Goal: Task Accomplishment & Management: Manage account settings

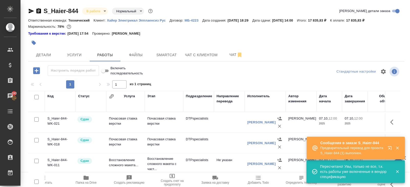
scroll to position [41, 0]
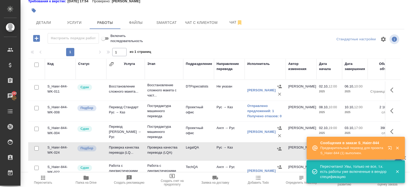
click at [43, 178] on icon "button" at bounding box center [43, 178] width 6 height 6
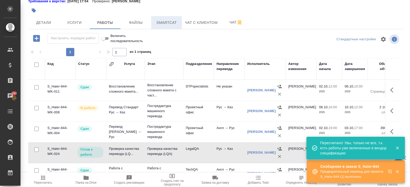
click at [167, 25] on span "Smartcat" at bounding box center [166, 22] width 25 height 6
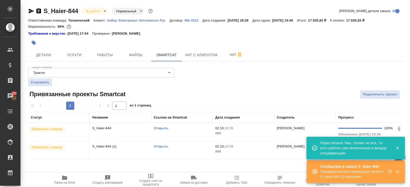
click at [158, 146] on link "Открыть" at bounding box center [161, 146] width 15 height 4
click at [104, 56] on span "Работы" at bounding box center [105, 55] width 25 height 6
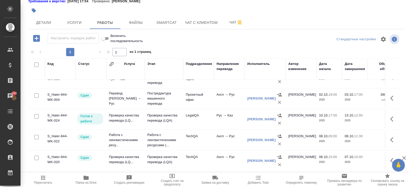
scroll to position [74, 0]
click at [392, 119] on icon "button" at bounding box center [394, 120] width 6 height 6
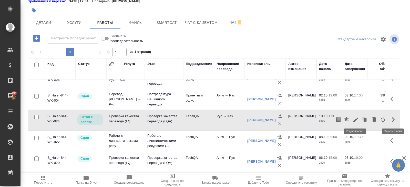
click at [353, 121] on icon "button" at bounding box center [356, 120] width 6 height 6
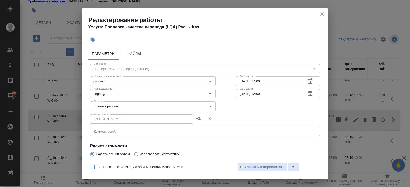
click at [102, 106] on body "🙏 .cls-1 fill:#fff; AWATERA Belyakova Yulia Клиенты Спецификации Заказы 193 Чат…" at bounding box center [205, 93] width 410 height 187
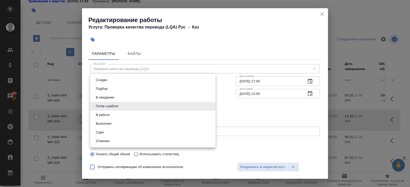
click at [100, 97] on button "В ожидании" at bounding box center [105, 98] width 22 height 6
type input "pending"
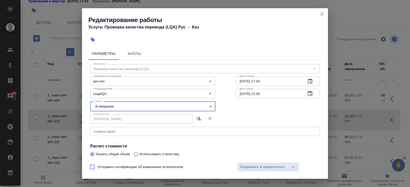
click at [254, 173] on div "Отправить нотификацию об изменениях исполнителю Сохранить и пересчитать" at bounding box center [205, 169] width 246 height 20
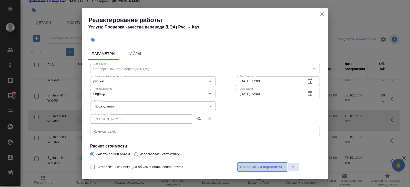
click at [252, 167] on span "Сохранить и пересчитать" at bounding box center [262, 167] width 45 height 6
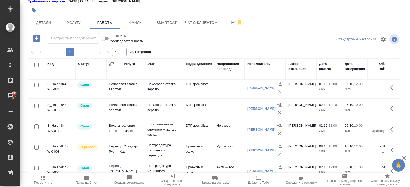
scroll to position [2, 0]
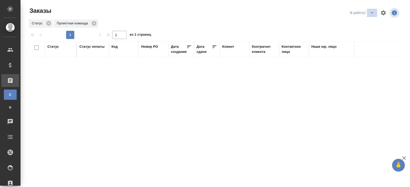
click at [371, 13] on icon "split button" at bounding box center [372, 13] width 6 height 6
click at [368, 23] on li "ПМ" at bounding box center [363, 23] width 28 height 8
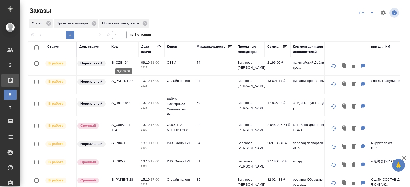
click at [116, 63] on p "S_OZBI-94" at bounding box center [124, 62] width 25 height 5
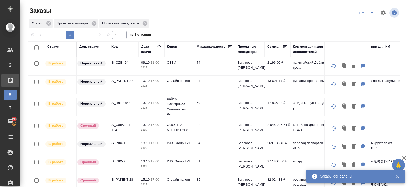
click at [372, 10] on icon "split button" at bounding box center [372, 13] width 6 height 6
click at [370, 22] on li "В работу!" at bounding box center [367, 23] width 26 height 8
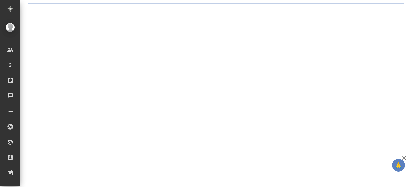
select select "RU"
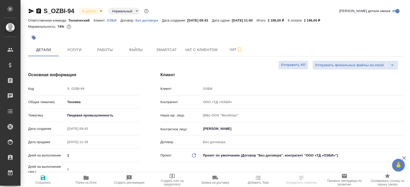
type textarea "x"
click at [170, 49] on span "Smartcat" at bounding box center [166, 50] width 25 height 6
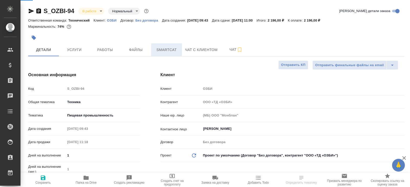
type textarea "x"
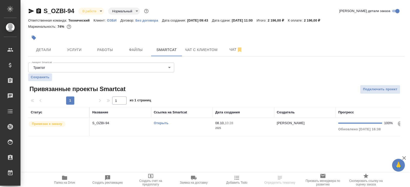
click at [166, 123] on link "Открыть" at bounding box center [161, 123] width 15 height 4
click at [66, 178] on icon "button" at bounding box center [64, 178] width 5 height 4
click at [113, 48] on span "Работы" at bounding box center [105, 50] width 25 height 6
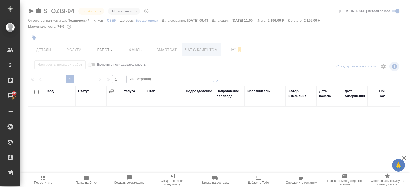
scroll to position [27, 0]
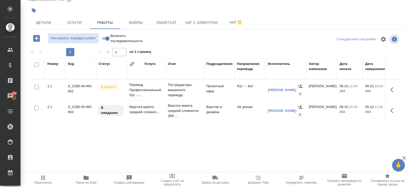
click at [394, 108] on icon "button" at bounding box center [394, 110] width 6 height 6
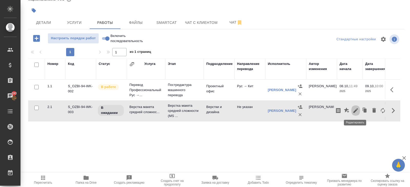
click at [356, 111] on icon "button" at bounding box center [356, 110] width 5 height 5
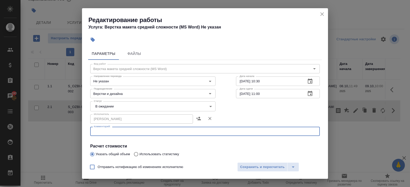
click at [112, 132] on textarea at bounding box center [205, 132] width 223 height 4
paste textarea "https://drive.awatera.com/s/83wCAERt8A4WHcB"
type textarea "https://drive.awatera.com/s/83wCAERt8A4WHcB"
click at [102, 107] on body "🙏 .cls-1 fill:#fff; AWATERA Belyakova Yulia Клиенты Спецификации Заказы 193 Чат…" at bounding box center [205, 93] width 410 height 187
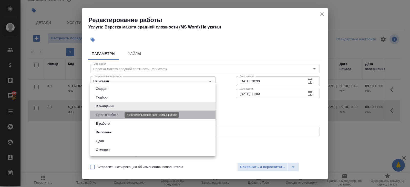
click at [102, 113] on button "Готов к работе" at bounding box center [107, 115] width 26 height 6
type input "readyForWork"
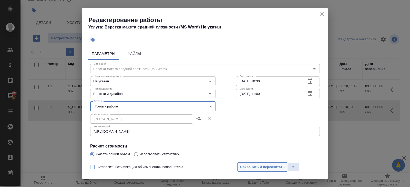
click at [243, 165] on span "Сохранить и пересчитать" at bounding box center [262, 167] width 45 height 6
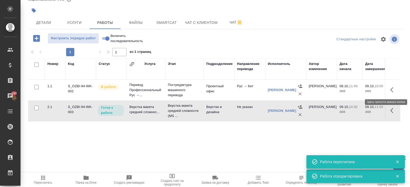
click at [395, 87] on icon "button" at bounding box center [394, 90] width 6 height 6
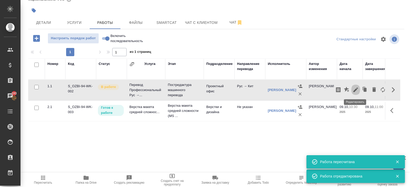
click at [357, 90] on icon "button" at bounding box center [356, 90] width 6 height 6
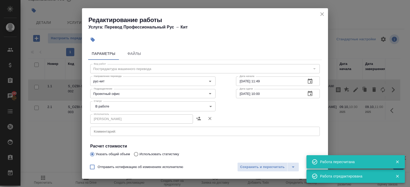
click at [106, 111] on body "🙏 .cls-1 fill:#fff; AWATERA Belyakova Yulia Клиенты Спецификации Заказы 193 Чат…" at bounding box center [205, 93] width 410 height 187
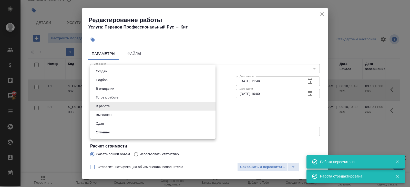
click at [106, 112] on button "Выполнен" at bounding box center [103, 115] width 19 height 6
type input "completed"
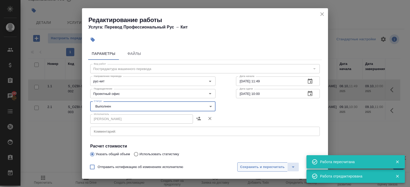
click at [243, 164] on span "Сохранить и пересчитать" at bounding box center [262, 167] width 45 height 6
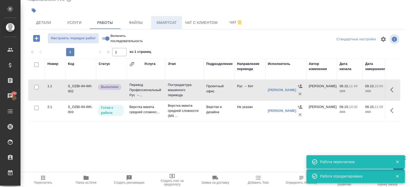
click at [165, 26] on button "Smartcat" at bounding box center [166, 22] width 31 height 13
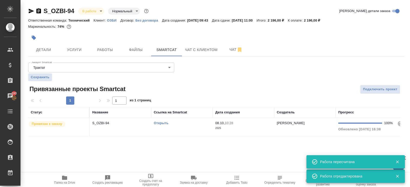
click at [187, 125] on td "Открыть" at bounding box center [182, 127] width 62 height 18
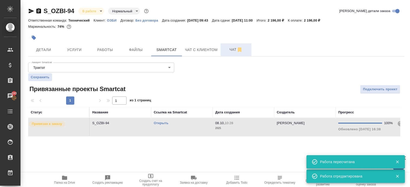
click at [234, 50] on span "Чат" at bounding box center [236, 49] width 25 height 6
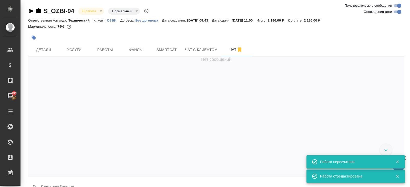
scroll to position [827, 0]
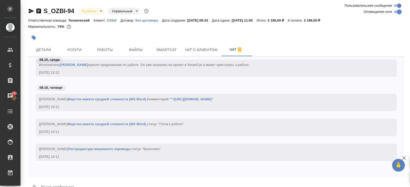
click at [396, 12] on input "Оповещения-логи" at bounding box center [399, 12] width 18 height 6
checkbox input "false"
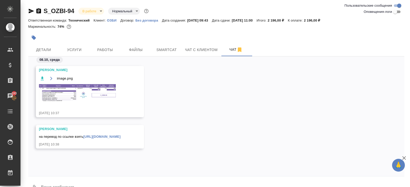
scroll to position [12, 0]
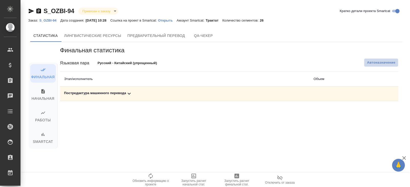
click at [381, 63] on span "Автоназначение" at bounding box center [381, 62] width 28 height 5
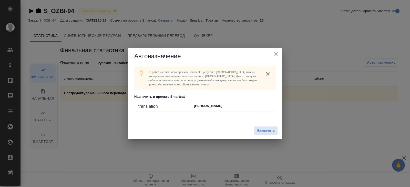
click at [269, 124] on div "Назначить" at bounding box center [205, 130] width 154 height 17
click at [269, 132] on span "Назначить" at bounding box center [266, 131] width 18 height 6
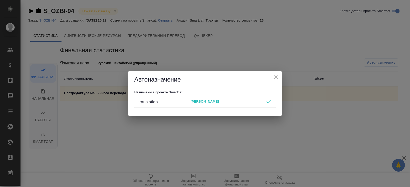
click at [215, 160] on div "Автоназначение Назначены в проекте Smartcat translation Елькина Александра" at bounding box center [205, 93] width 410 height 187
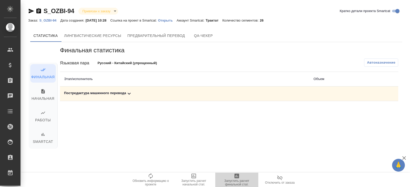
click at [237, 177] on icon "button" at bounding box center [237, 176] width 5 height 5
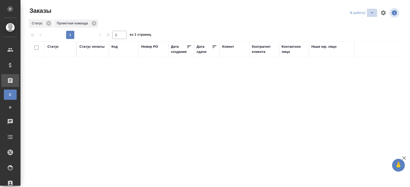
click at [371, 13] on icon "split button" at bounding box center [372, 13] width 6 height 6
click at [369, 22] on li "ПМ" at bounding box center [363, 23] width 28 height 8
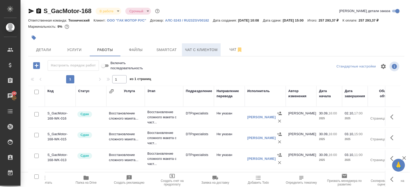
scroll to position [318, 0]
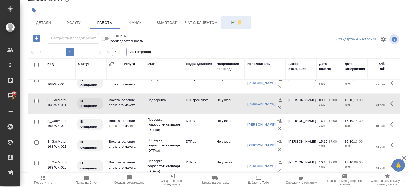
click at [230, 25] on span "Чат" at bounding box center [236, 22] width 25 height 6
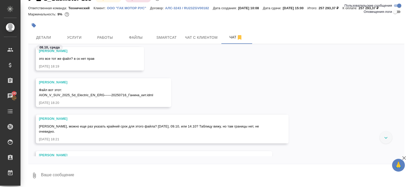
scroll to position [4612, 0]
drag, startPoint x: 86, startPoint y: 96, endPoint x: 86, endPoint y: 99, distance: 3.3
click at [86, 96] on button "Ответить на сообщение" at bounding box center [67, 96] width 56 height 10
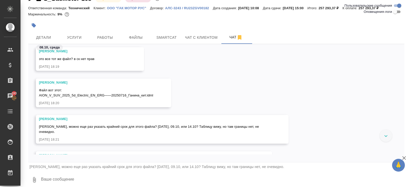
click at [72, 185] on textarea at bounding box center [223, 179] width 364 height 17
type textarea "привет! 14.10"
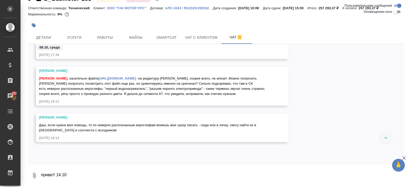
scroll to position [3780, 0]
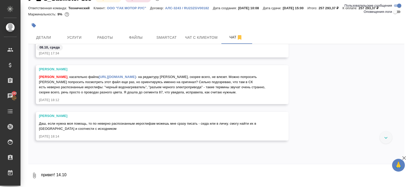
click at [119, 76] on link "https://smartcat.com/editor?v=2&selectedStage=2&backUrl=%2Fprojects%2F4e7eceaf-…" at bounding box center [117, 77] width 37 height 4
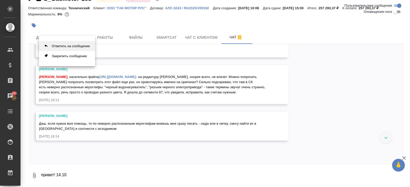
click at [75, 47] on button "Ответить на сообщение" at bounding box center [67, 46] width 56 height 10
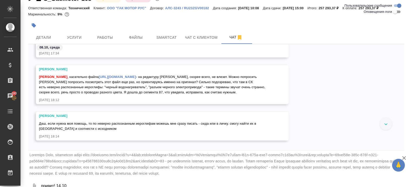
click at [71, 185] on textarea "привет! 14.10" at bounding box center [223, 186] width 364 height 17
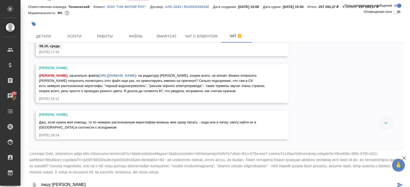
type textarea "пишу е"
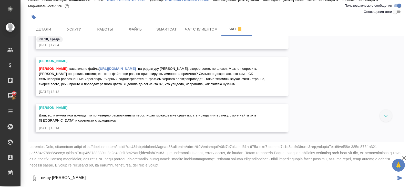
click at [59, 175] on textarea "пишу е" at bounding box center [219, 178] width 356 height 17
click at [62, 175] on textarea "пишу е" at bounding box center [219, 178] width 356 height 17
click at [63, 180] on textarea "пишу е" at bounding box center [219, 178] width 356 height 17
type textarea "пишу ей"
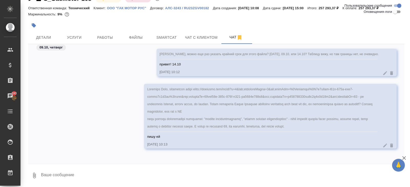
scroll to position [0, 0]
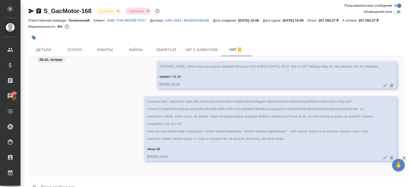
click at [38, 7] on div "S_GacMotor-168 В работе inProgress Срочный urgent" at bounding box center [94, 11] width 133 height 8
click at [38, 8] on icon "button" at bounding box center [38, 10] width 5 height 5
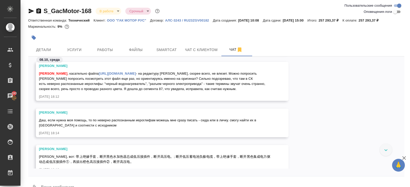
scroll to position [3797, 0]
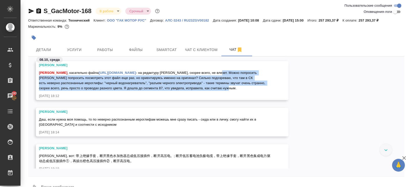
drag, startPoint x: 113, startPoint y: 81, endPoint x: 247, endPoint y: 99, distance: 135.1
click at [247, 91] on div "Белякова Юлия , касательно файла https://smartcat.com/editor?v=2&selectedStage=…" at bounding box center [155, 80] width 232 height 22
copy span "Можно попросить Ольгу Смирнову попросить посмотреть этот файл еще раз, но ориен…"
click at [99, 54] on button "Работы" at bounding box center [105, 49] width 31 height 13
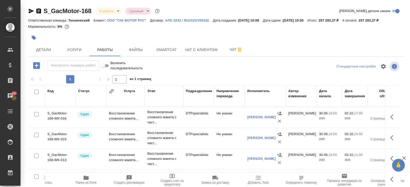
click at [85, 177] on icon "button" at bounding box center [86, 178] width 5 height 4
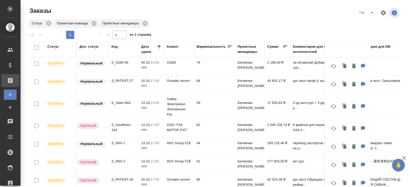
click at [118, 141] on p "S_INIX-1" at bounding box center [124, 143] width 25 height 5
click at [370, 13] on icon "split button" at bounding box center [372, 13] width 6 height 6
click at [368, 31] on li "начислить" at bounding box center [367, 31] width 26 height 8
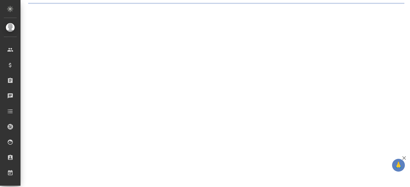
select select "RU"
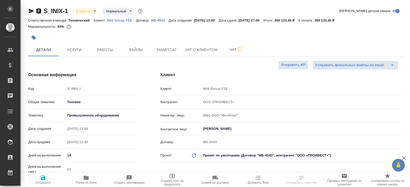
type textarea "x"
click at [87, 180] on icon "button" at bounding box center [86, 178] width 5 height 4
type textarea "x"
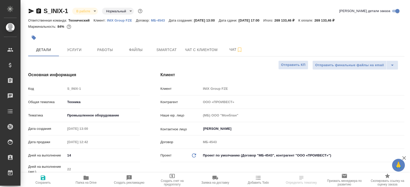
type textarea "x"
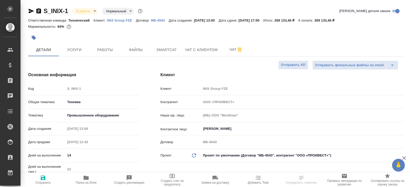
type textarea "x"
select select "RU"
type textarea "x"
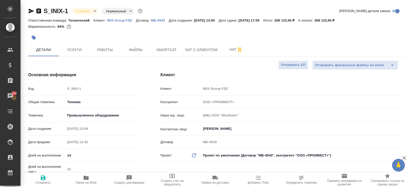
type textarea "x"
click at [106, 47] on span "Работы" at bounding box center [105, 50] width 25 height 6
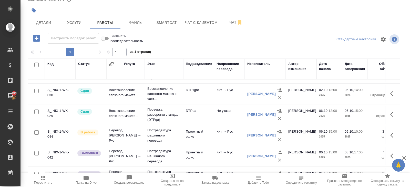
scroll to position [56, 0]
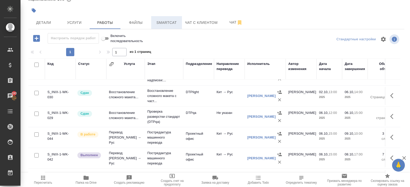
click at [159, 21] on span "Smartcat" at bounding box center [166, 22] width 25 height 6
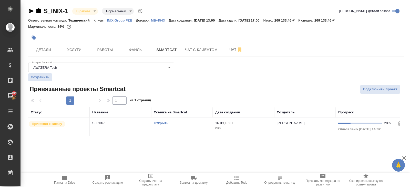
click at [157, 122] on link "Открыть" at bounding box center [161, 123] width 15 height 4
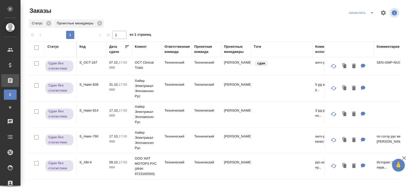
click at [370, 13] on icon "split button" at bounding box center [372, 13] width 6 height 6
click at [89, 63] on p "S_OCT-187" at bounding box center [91, 62] width 25 height 5
click at [373, 13] on icon "split button" at bounding box center [372, 12] width 3 height 1
click at [369, 22] on li "В работу!" at bounding box center [362, 23] width 30 height 8
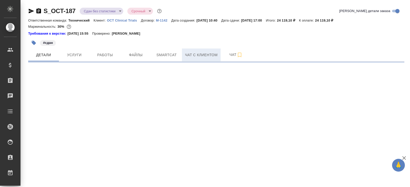
select select "RU"
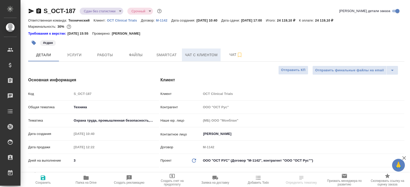
type textarea "x"
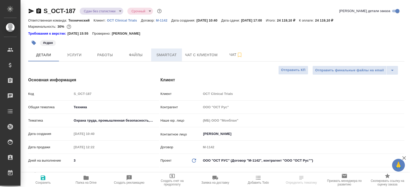
type textarea "x"
click at [172, 55] on span "Smartcat" at bounding box center [166, 55] width 25 height 6
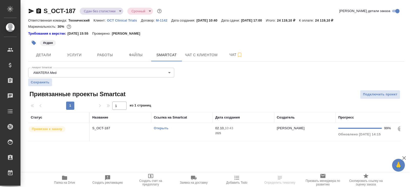
click at [184, 132] on td "Открыть" at bounding box center [182, 132] width 62 height 18
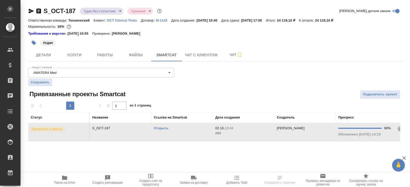
click at [184, 132] on td "Открыть" at bounding box center [182, 132] width 62 height 18
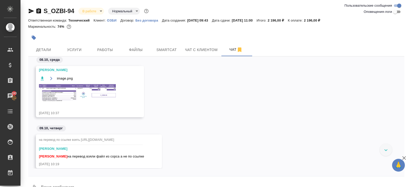
click at [99, 92] on img at bounding box center [77, 92] width 77 height 17
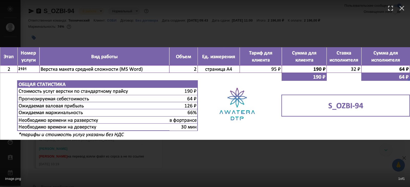
click at [120, 146] on div "image.png 1 of 1" at bounding box center [205, 93] width 410 height 187
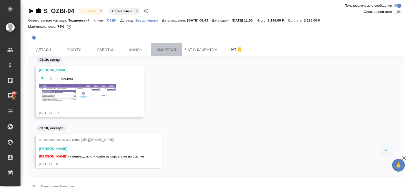
click at [164, 49] on span "Smartcat" at bounding box center [166, 50] width 25 height 6
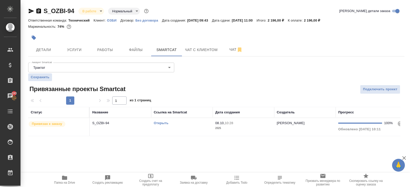
click at [160, 122] on link "Открыть" at bounding box center [161, 123] width 15 height 4
click at [231, 45] on button "Чат" at bounding box center [236, 49] width 31 height 13
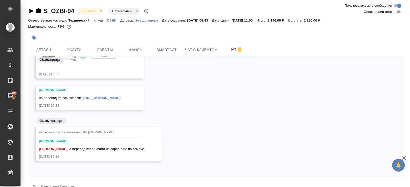
scroll to position [51, 0]
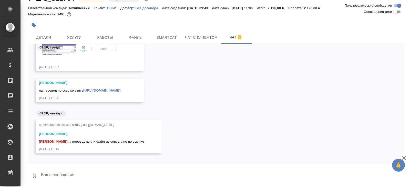
scroll to position [51, 0]
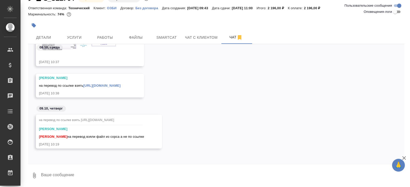
click at [103, 84] on link "[URL][DOMAIN_NAME]" at bounding box center [101, 86] width 37 height 4
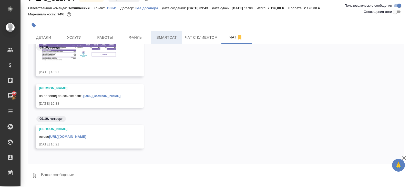
click at [162, 34] on button "Smartcat" at bounding box center [166, 37] width 31 height 13
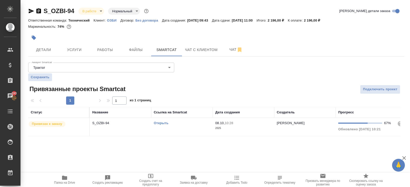
click at [159, 123] on link "Открыть" at bounding box center [161, 123] width 15 height 4
click at [160, 123] on link "Открыть" at bounding box center [161, 123] width 15 height 4
click at [229, 48] on span "Чат" at bounding box center [236, 49] width 25 height 6
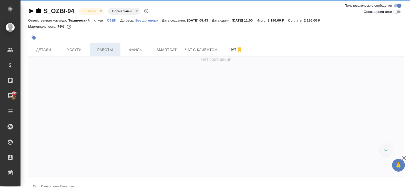
scroll to position [83, 0]
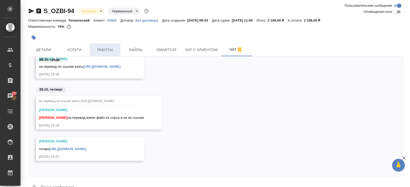
click at [99, 53] on span "Работы" at bounding box center [105, 50] width 25 height 6
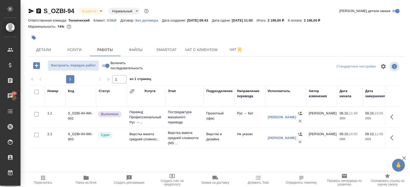
click at [89, 178] on icon "button" at bounding box center [86, 178] width 6 height 6
click at [233, 48] on span "Чат" at bounding box center [236, 49] width 25 height 6
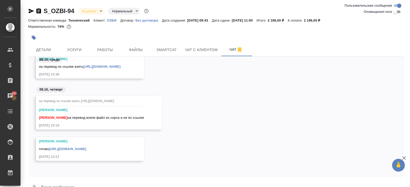
scroll to position [12, 0]
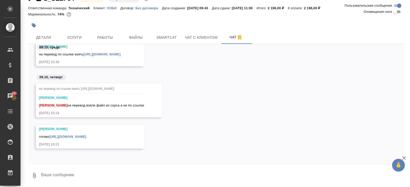
click at [79, 174] on textarea at bounding box center [223, 175] width 364 height 17
type textarea "положила верный в папку"
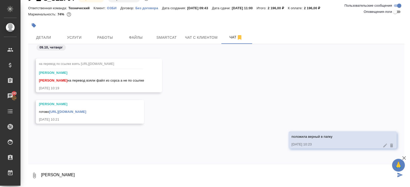
type textarea "[PERSON_NAME]"
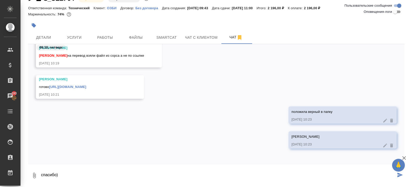
type textarea "спасибо)"
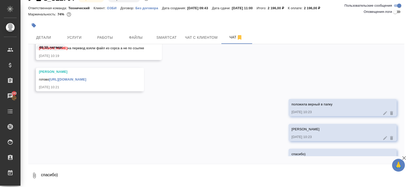
scroll to position [157, 0]
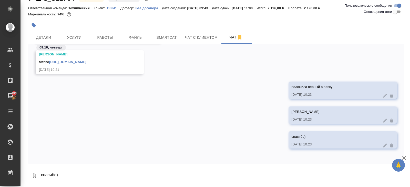
click at [67, 61] on link "[URL][DOMAIN_NAME]" at bounding box center [67, 62] width 37 height 4
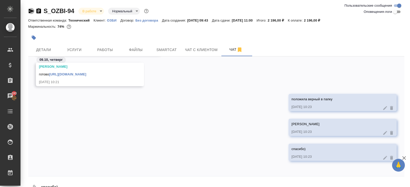
click at [31, 11] on icon "button" at bounding box center [31, 11] width 6 height 6
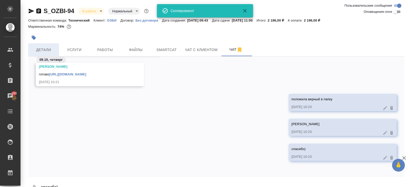
click at [48, 46] on button "Детали" at bounding box center [43, 49] width 31 height 13
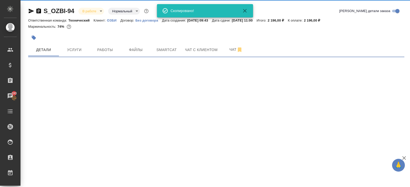
select select "RU"
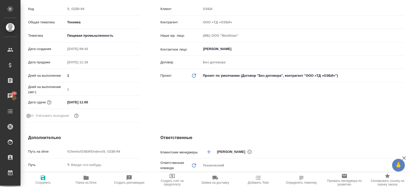
scroll to position [22, 0]
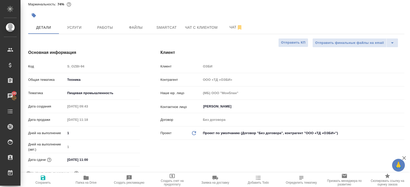
type textarea "x"
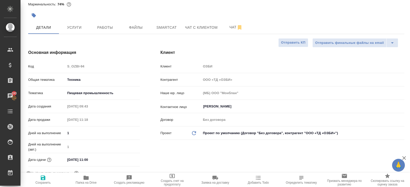
type textarea "x"
click at [168, 26] on span "Smartcat" at bounding box center [166, 27] width 25 height 6
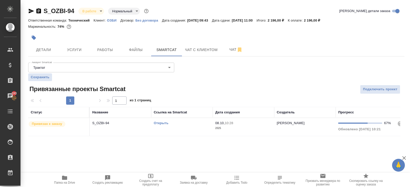
click at [182, 123] on div "Открыть" at bounding box center [182, 123] width 56 height 5
click at [104, 50] on span "Работы" at bounding box center [105, 50] width 25 height 6
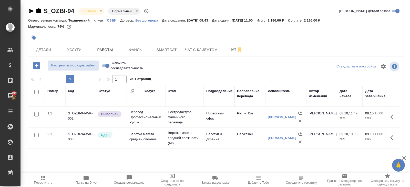
click at [43, 179] on icon "button" at bounding box center [43, 178] width 4 height 4
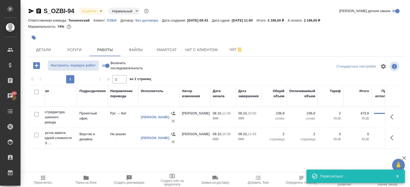
scroll to position [0, 229]
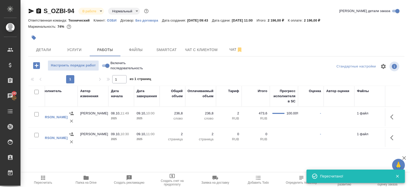
click at [393, 119] on icon "button" at bounding box center [394, 117] width 6 height 6
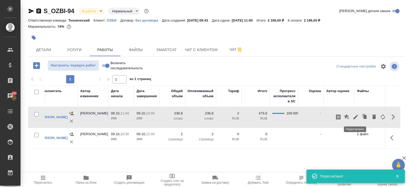
click at [356, 117] on icon "button" at bounding box center [356, 117] width 6 height 6
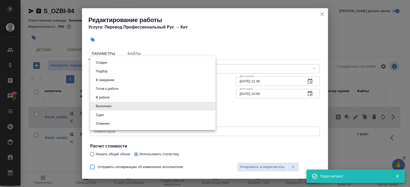
click at [106, 107] on body "🙏 .cls-1 fill:#fff; AWATERA Belyakova Yulia Клиенты Спецификации Заказы 193 Чат…" at bounding box center [205, 93] width 410 height 187
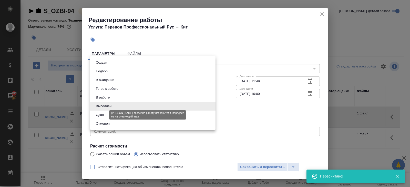
click at [105, 113] on button "Сдан" at bounding box center [99, 115] width 11 height 6
type input "closed"
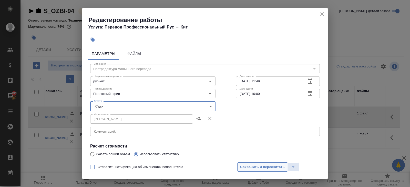
click at [241, 166] on span "Сохранить и пересчитать" at bounding box center [262, 167] width 45 height 6
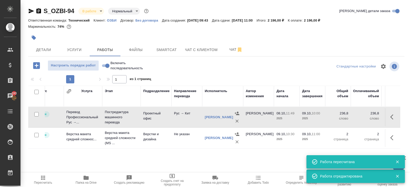
scroll to position [0, 0]
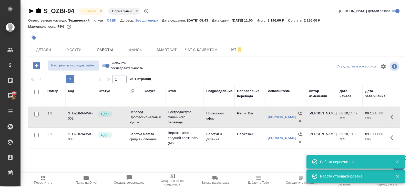
click at [90, 9] on body "🙏 .cls-1 fill:#fff; AWATERA Belyakova Yulia Клиенты Спецификации Заказы 193 Чат…" at bounding box center [205, 93] width 410 height 187
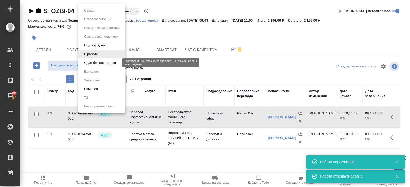
click at [91, 62] on button "Сдан без статистики" at bounding box center [100, 63] width 35 height 6
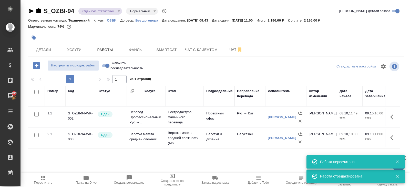
click at [88, 13] on body "🙏 .cls-1 fill:#fff; AWATERA Belyakova Yulia Клиенты Спецификации Заказы 193 Чат…" at bounding box center [205, 93] width 410 height 187
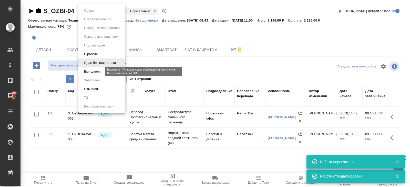
click at [93, 72] on button "Выполнен" at bounding box center [92, 72] width 19 height 6
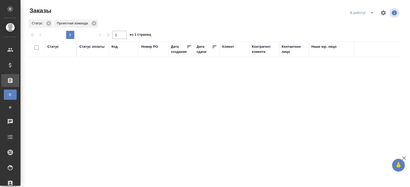
click at [372, 12] on icon "split button" at bounding box center [372, 13] width 6 height 6
click at [371, 23] on li "ПМ" at bounding box center [363, 23] width 28 height 8
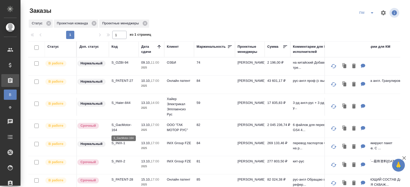
click at [114, 130] on p "S_GacMotor-164" at bounding box center [124, 127] width 25 height 10
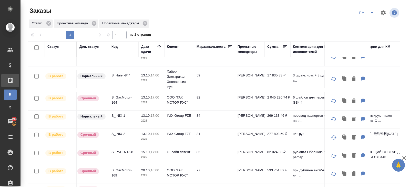
scroll to position [42, 0]
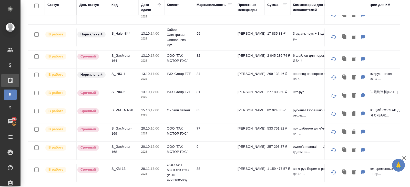
click at [117, 142] on td "S_GacMotor-168" at bounding box center [124, 151] width 30 height 18
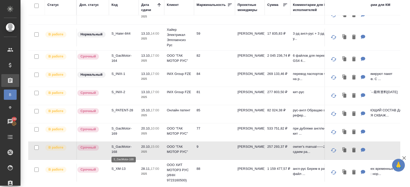
click at [117, 146] on p "S_GacMotor-168" at bounding box center [124, 149] width 25 height 10
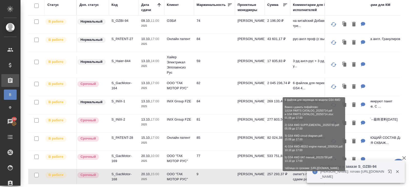
scroll to position [0, 0]
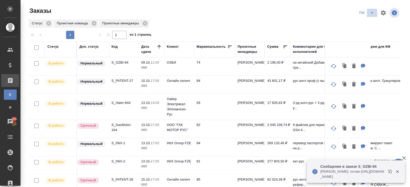
click at [369, 14] on span "split button" at bounding box center [373, 13] width 8 height 6
click at [366, 24] on li "В работу!" at bounding box center [367, 23] width 26 height 8
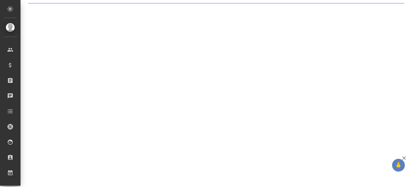
select select "RU"
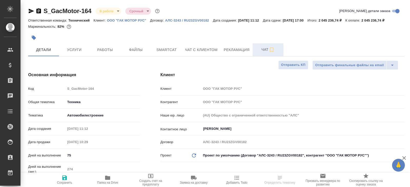
type textarea "x"
click at [267, 53] on span "Чат" at bounding box center [268, 49] width 25 height 6
type textarea "x"
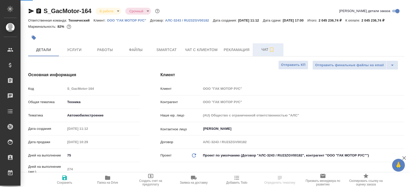
type textarea "x"
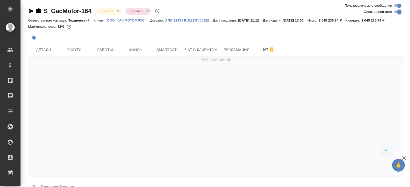
click at [394, 12] on input "Оповещения-логи" at bounding box center [399, 12] width 18 height 6
checkbox input "false"
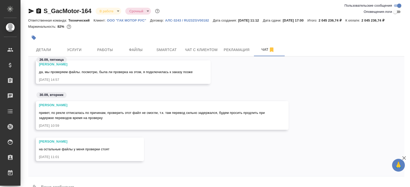
scroll to position [2829, 0]
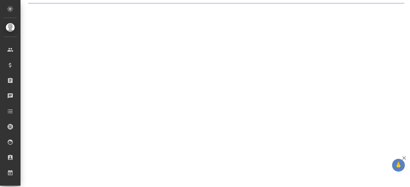
select select "RU"
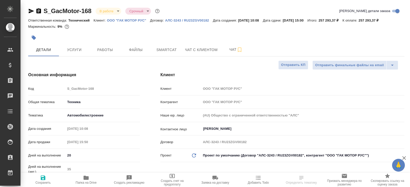
type textarea "x"
click at [163, 52] on span "Smartcat" at bounding box center [166, 50] width 25 height 6
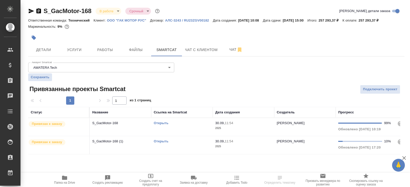
click at [160, 122] on link "Открыть" at bounding box center [161, 123] width 15 height 4
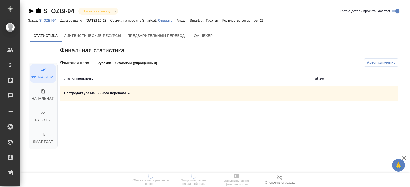
click at [131, 96] on icon at bounding box center [129, 94] width 6 height 6
click at [377, 110] on icon "button" at bounding box center [376, 111] width 5 height 5
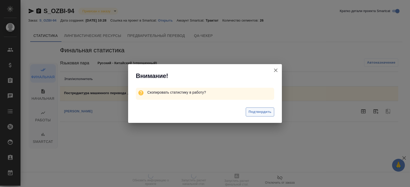
click at [263, 112] on span "Подтвердить" at bounding box center [260, 112] width 23 height 6
